Goal: Information Seeking & Learning: Learn about a topic

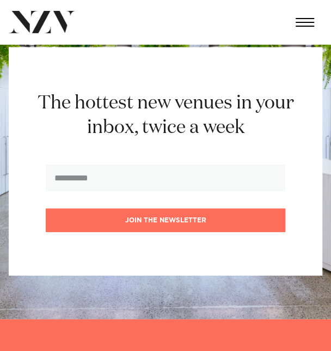
scroll to position [545, 0]
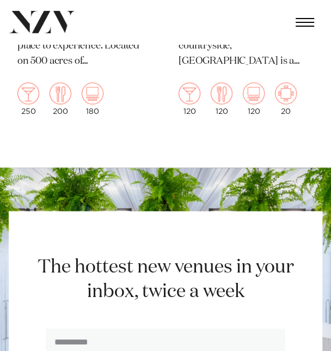
click at [222, 184] on section "The hottest new venues in your inbox, twice a week Join the newsletter" at bounding box center [165, 324] width 331 height 315
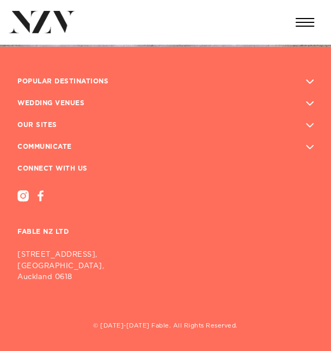
scroll to position [985, 0]
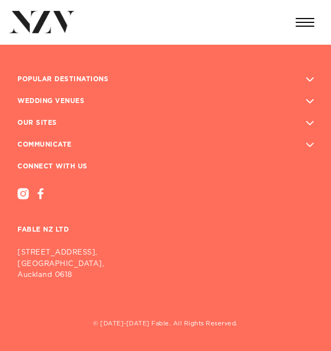
click at [306, 101] on icon "button" at bounding box center [310, 101] width 8 height 4
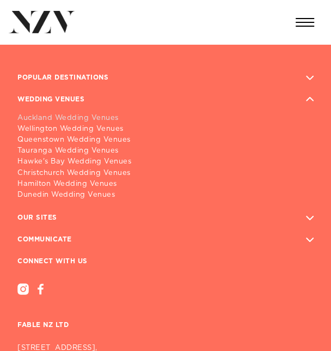
click at [89, 117] on link "Auckland Wedding Venues" at bounding box center [165, 118] width 296 height 11
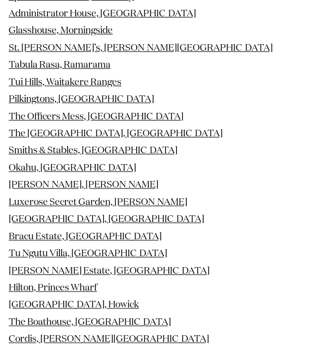
scroll to position [1580, 0]
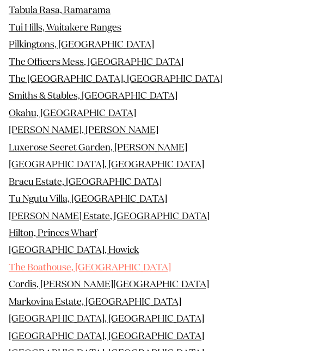
click at [83, 263] on link "The Boathouse, [GEOGRAPHIC_DATA]" at bounding box center [90, 267] width 162 height 9
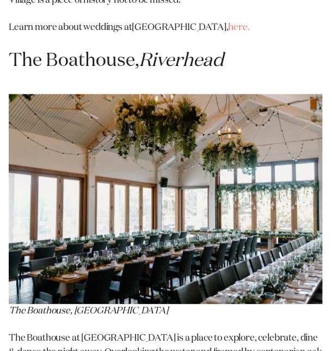
scroll to position [13906, 0]
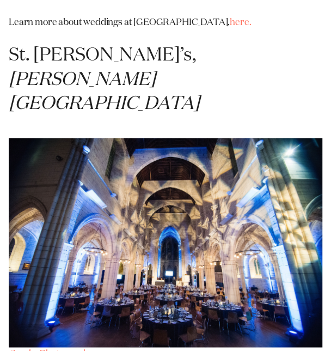
scroll to position [6920, 0]
